Goal: Task Accomplishment & Management: Use online tool/utility

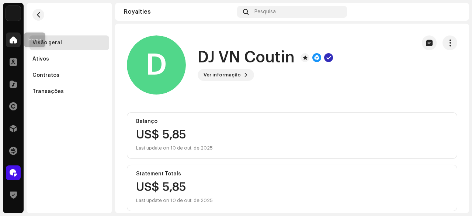
click at [10, 39] on span at bounding box center [13, 40] width 7 height 6
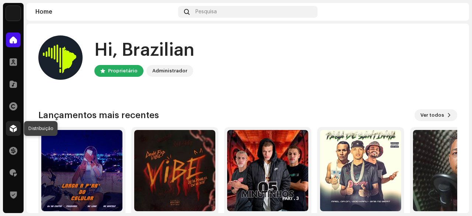
click at [12, 126] on span at bounding box center [13, 128] width 7 height 6
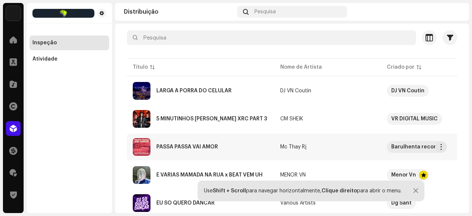
scroll to position [74, 0]
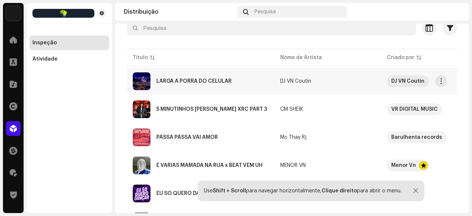
click at [189, 80] on div "LARGA A PORRA DO CELULAR" at bounding box center [193, 81] width 75 height 5
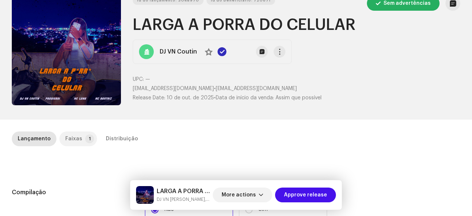
click at [74, 135] on div "Faixas" at bounding box center [73, 138] width 17 height 15
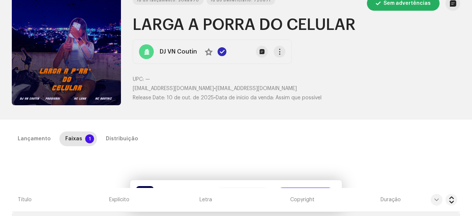
scroll to position [147, 0]
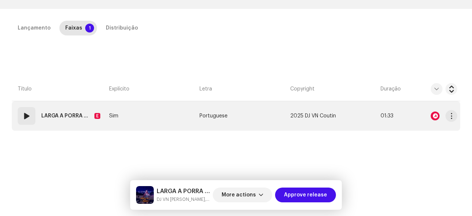
click at [29, 118] on span at bounding box center [26, 115] width 9 height 9
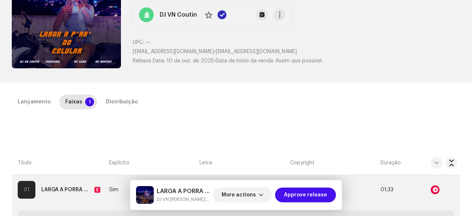
scroll to position [0, 0]
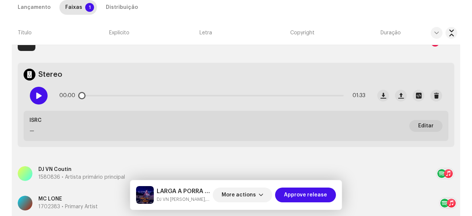
click at [46, 98] on div at bounding box center [39, 96] width 18 height 18
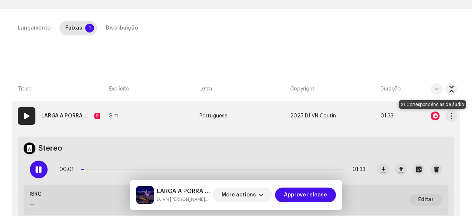
click at [434, 114] on div at bounding box center [435, 115] width 9 height 9
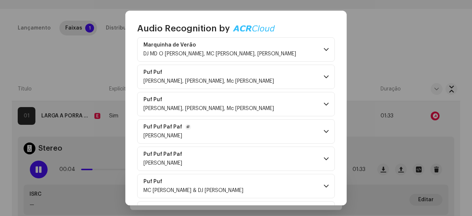
scroll to position [37, 0]
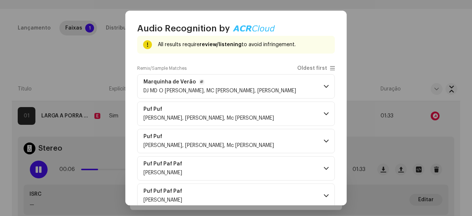
click at [242, 93] on p-accordion-header "Marquinha de Verão DJ MD [PERSON_NAME], MC [PERSON_NAME], [PERSON_NAME]" at bounding box center [236, 86] width 198 height 24
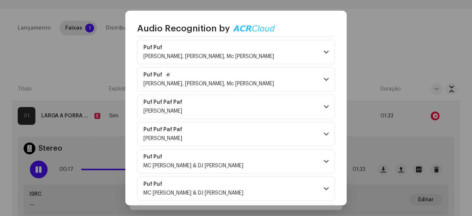
scroll to position [258, 0]
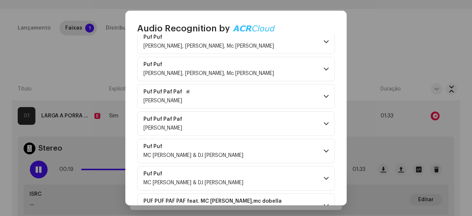
click at [225, 101] on p-accordion-header "Puf Puf Paf Paf [PERSON_NAME]" at bounding box center [236, 96] width 198 height 24
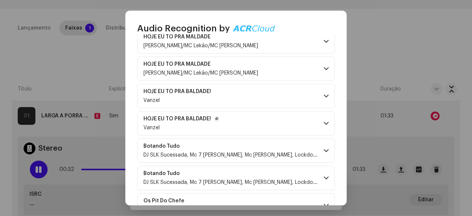
scroll to position [643, 0]
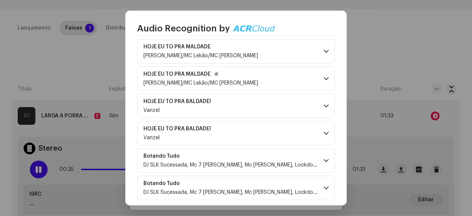
click at [246, 82] on p-accordion-header "HOJE EU TO PRA MALDADE [PERSON_NAME]/MC Lekão/MC [PERSON_NAME]" at bounding box center [236, 78] width 198 height 24
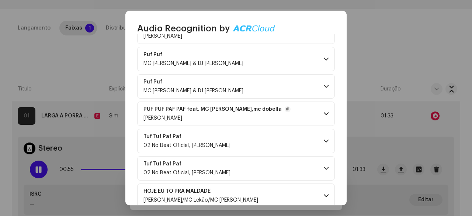
scroll to position [496, 0]
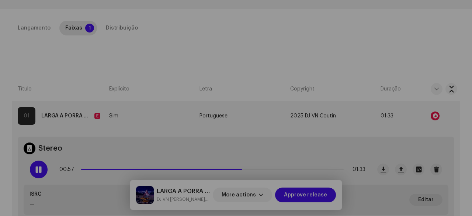
click at [114, 83] on div "Audio Recognition by Remix/Sample 20 Cover 1 All results require review/listeni…" at bounding box center [236, 108] width 472 height 216
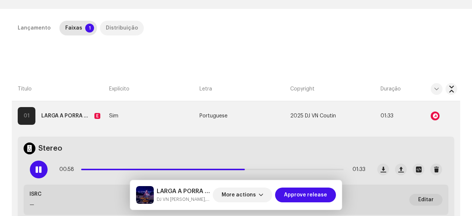
click at [119, 26] on div "Distribuição" at bounding box center [122, 28] width 32 height 15
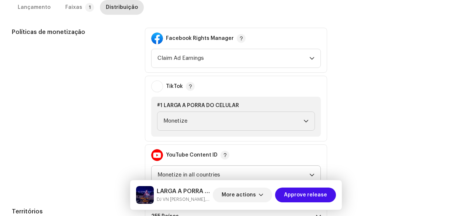
scroll to position [356, 0]
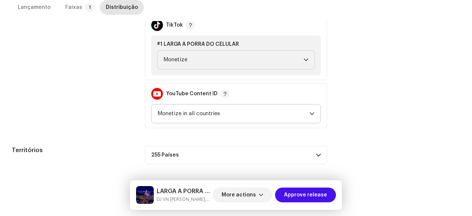
click at [168, 118] on span "Monetize in all countries" at bounding box center [233, 113] width 152 height 18
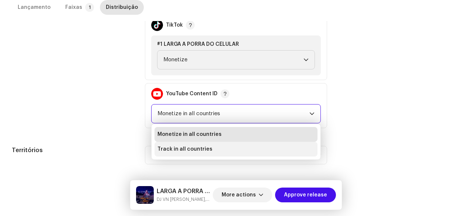
click at [171, 145] on span "Track in all countries" at bounding box center [184, 148] width 55 height 7
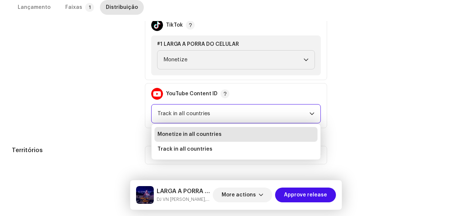
click at [119, 132] on div "Data inicial do lançamento Quando você quer distribuir seu lançamento? * Assim …" at bounding box center [236, 16] width 448 height 296
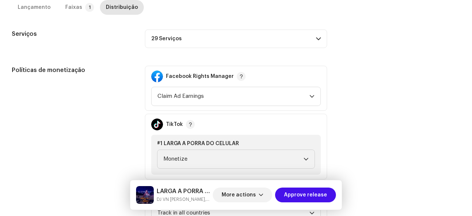
scroll to position [246, 0]
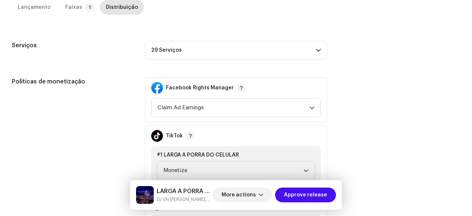
click at [175, 54] on p-accordion-header "29 Serviços" at bounding box center [236, 50] width 182 height 18
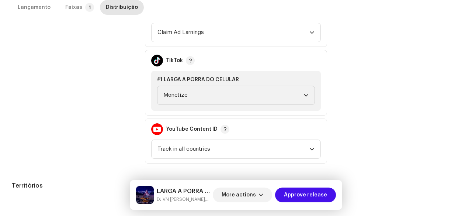
scroll to position [459, 0]
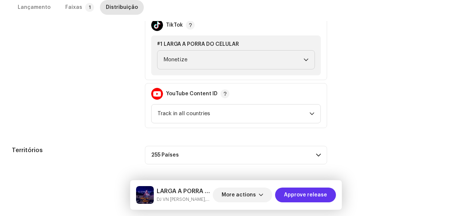
click at [304, 197] on span "Approve release" at bounding box center [305, 194] width 43 height 15
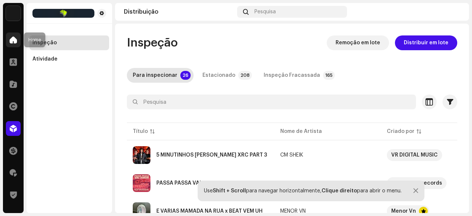
click at [18, 41] on div at bounding box center [13, 39] width 15 height 15
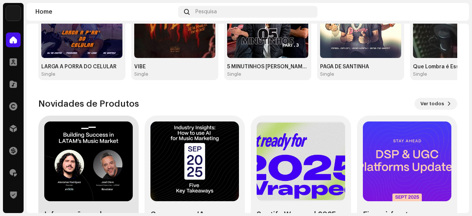
scroll to position [184, 0]
